Goal: Task Accomplishment & Management: Manage account settings

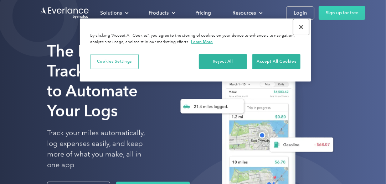
click at [299, 26] on button "Close" at bounding box center [302, 27] width 16 height 16
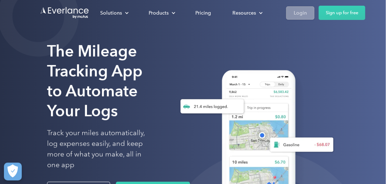
click at [301, 14] on div "Login" at bounding box center [300, 13] width 13 height 9
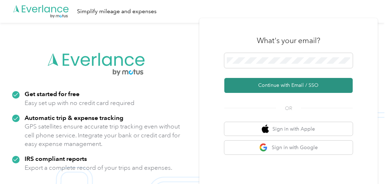
click at [285, 87] on button "Continue with Email / SSO" at bounding box center [288, 85] width 128 height 15
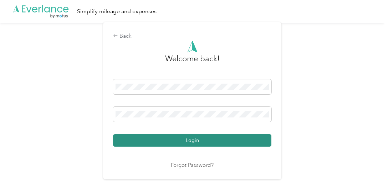
click at [188, 141] on button "Login" at bounding box center [192, 141] width 158 height 12
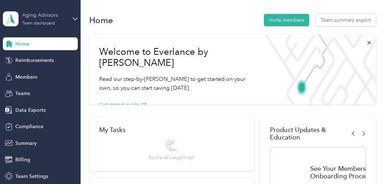
click at [29, 23] on div "Team dashboard" at bounding box center [38, 23] width 33 height 4
click at [29, 75] on div "Personal dashboard" at bounding box center [28, 74] width 45 height 7
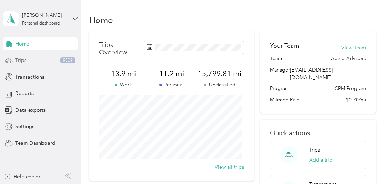
click at [27, 57] on div "Trips 9309" at bounding box center [40, 60] width 75 height 13
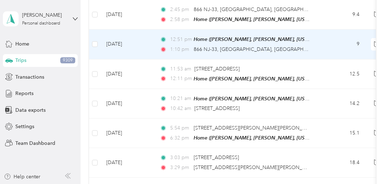
scroll to position [250, 0]
